Goal: Task Accomplishment & Management: Use online tool/utility

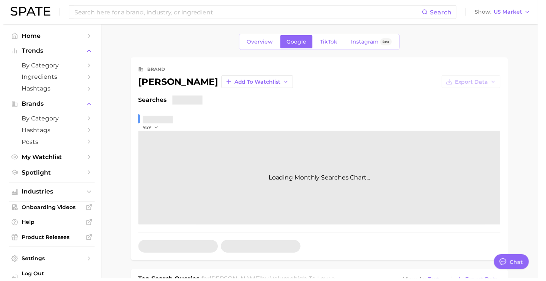
scroll to position [2851, 0]
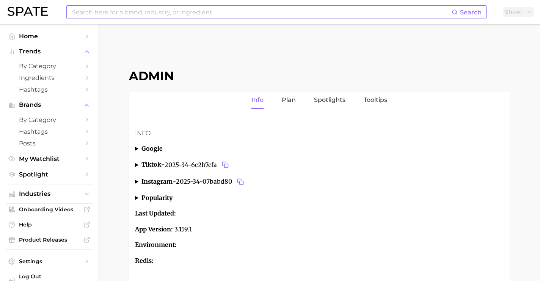
click at [193, 14] on input at bounding box center [261, 12] width 380 height 13
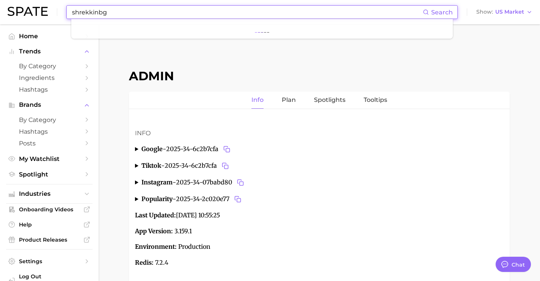
scroll to position [2851, 0]
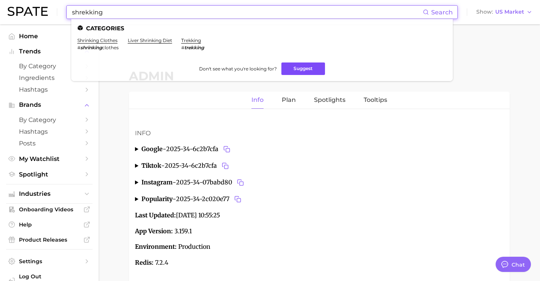
type input "shrekking"
click at [294, 66] on button "Suggest" at bounding box center [303, 69] width 44 height 13
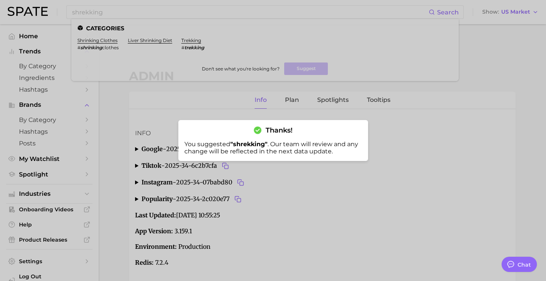
click at [151, 12] on div at bounding box center [273, 140] width 546 height 281
